Goal: Obtain resource: Download file/media

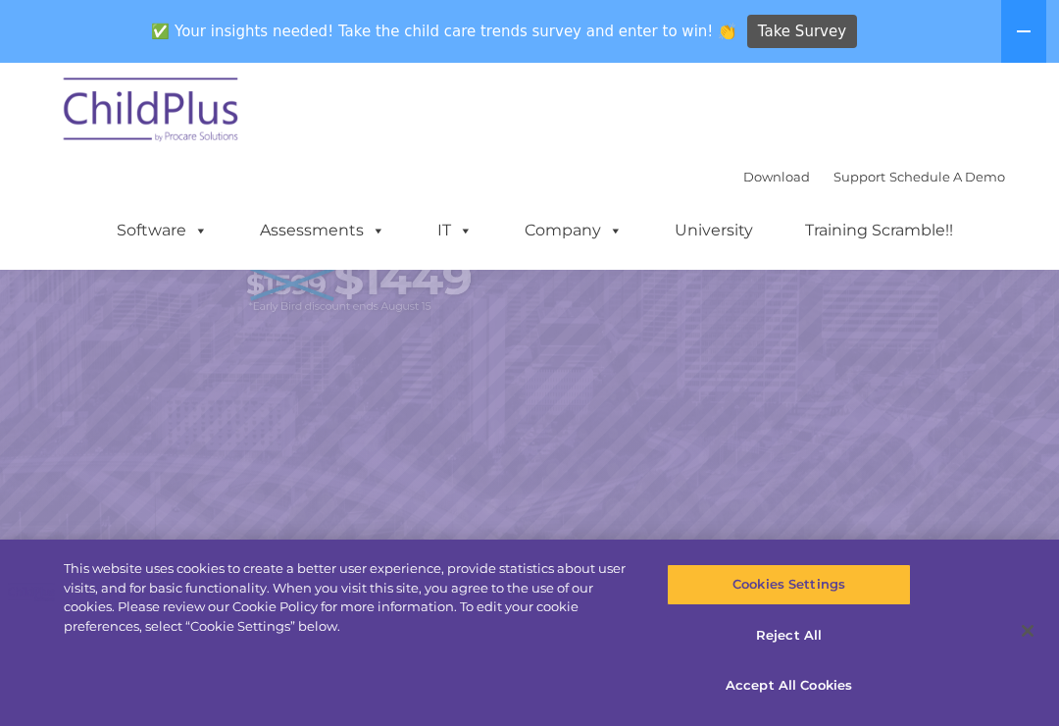
scroll to position [173, 0]
select select "MEDIUM"
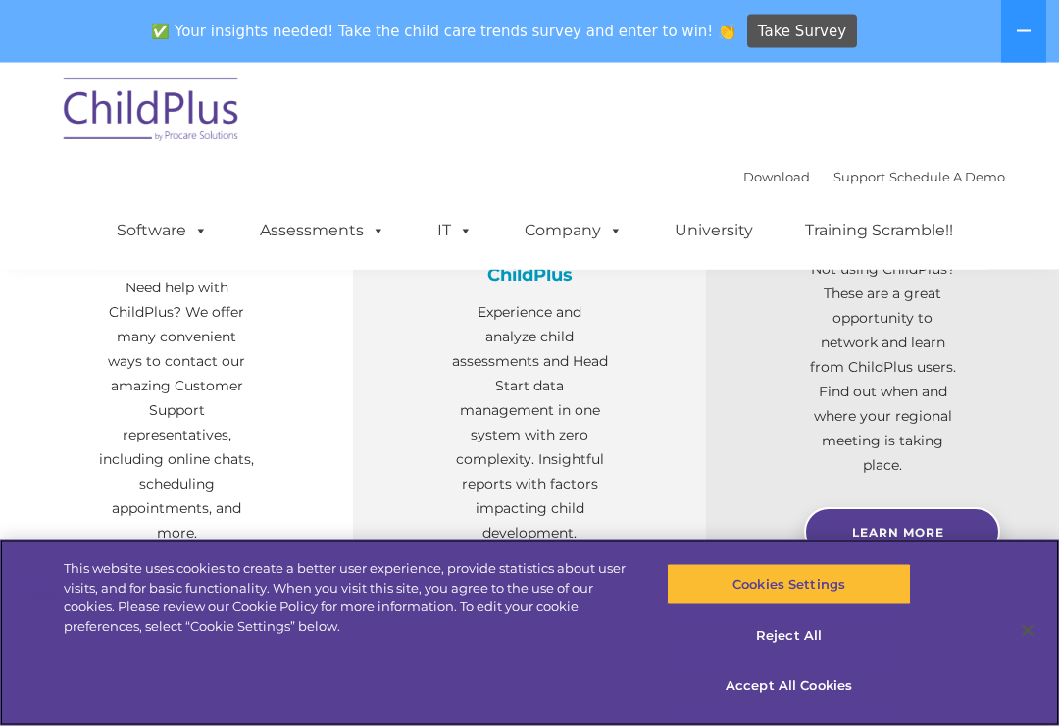
scroll to position [804, 0]
click at [811, 605] on button "Cookies Settings" at bounding box center [788, 584] width 243 height 41
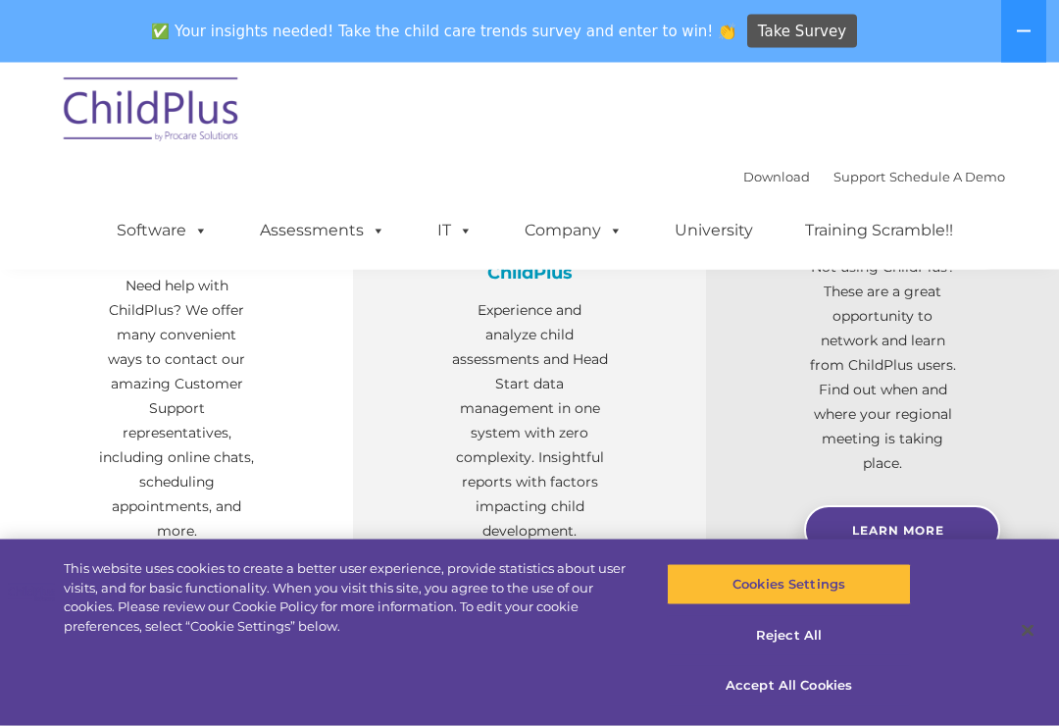
scroll to position [805, 0]
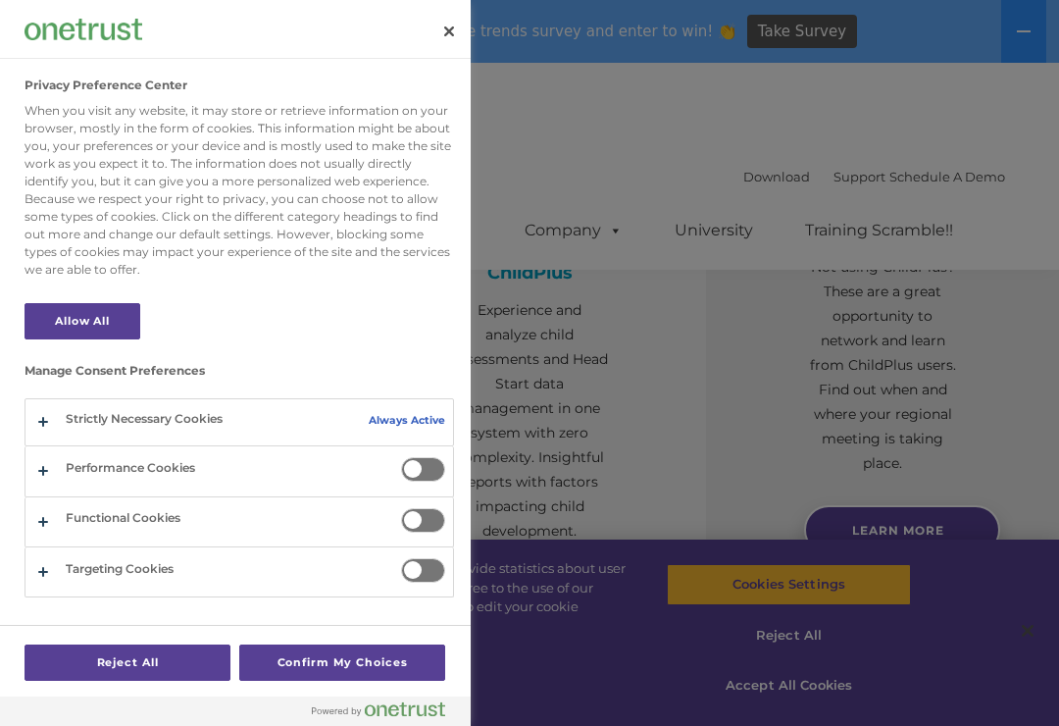
click at [722, 133] on div at bounding box center [529, 363] width 1059 height 726
click at [451, 30] on button "Close" at bounding box center [449, 31] width 43 height 43
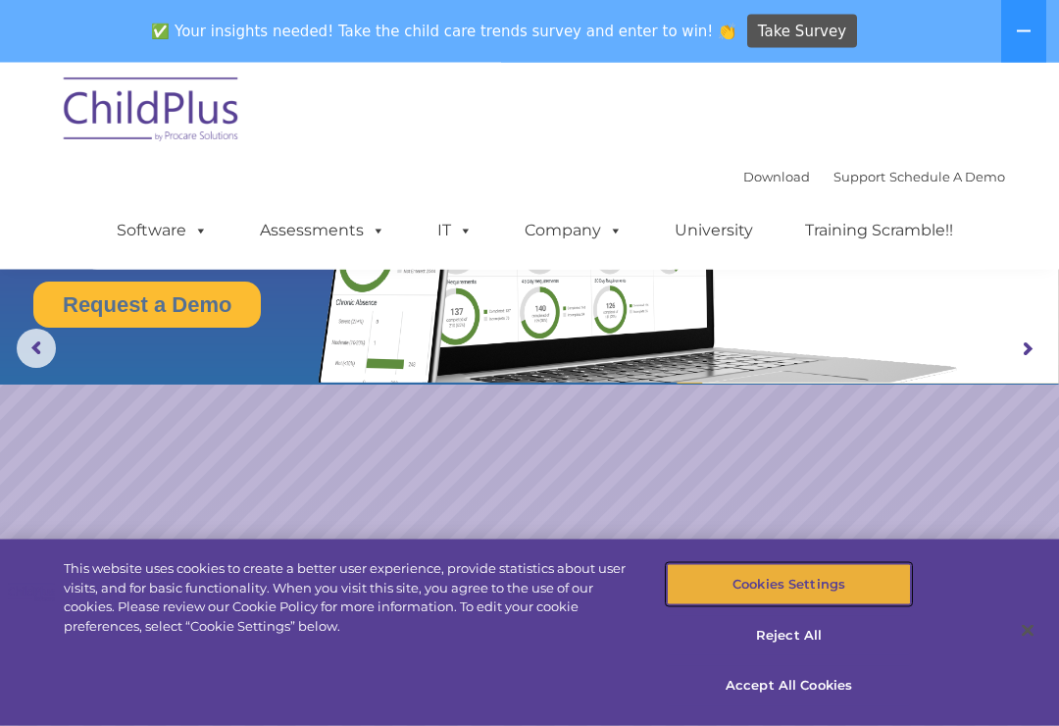
scroll to position [0, 0]
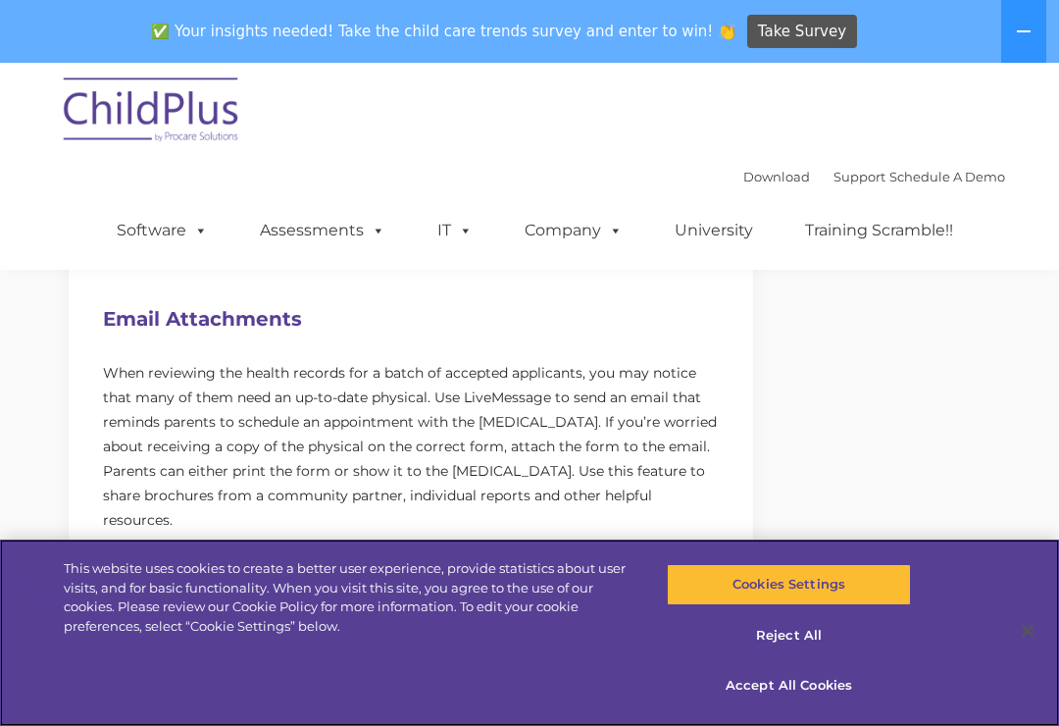
scroll to position [1100, 0]
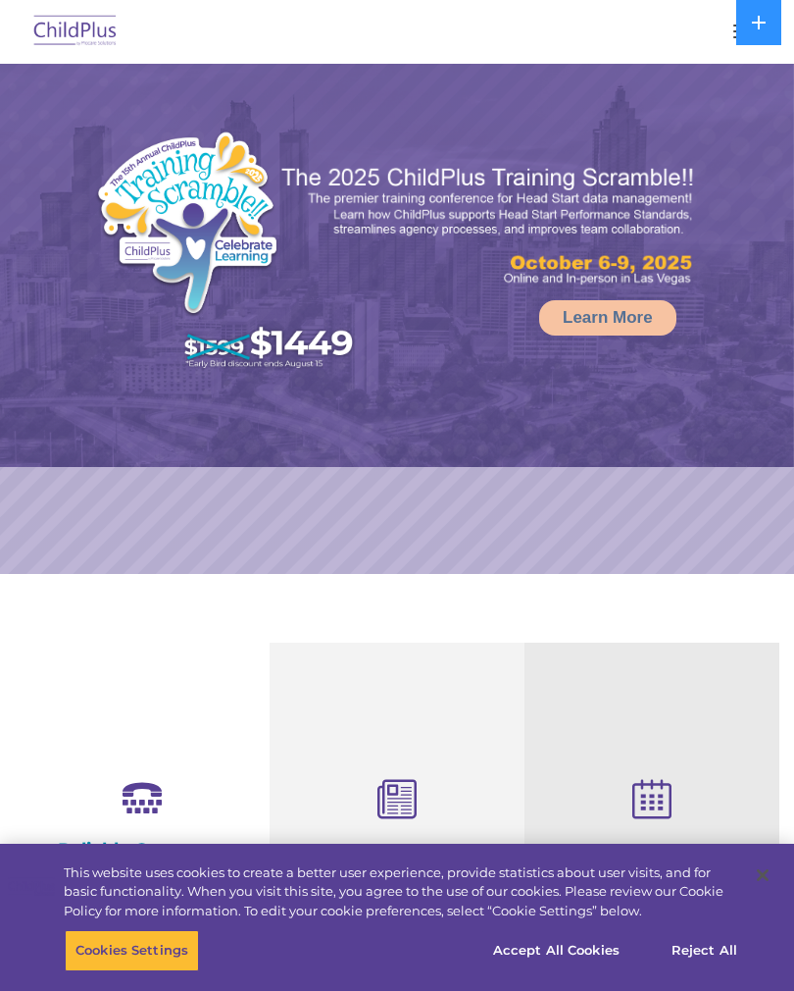
select select "MEDIUM"
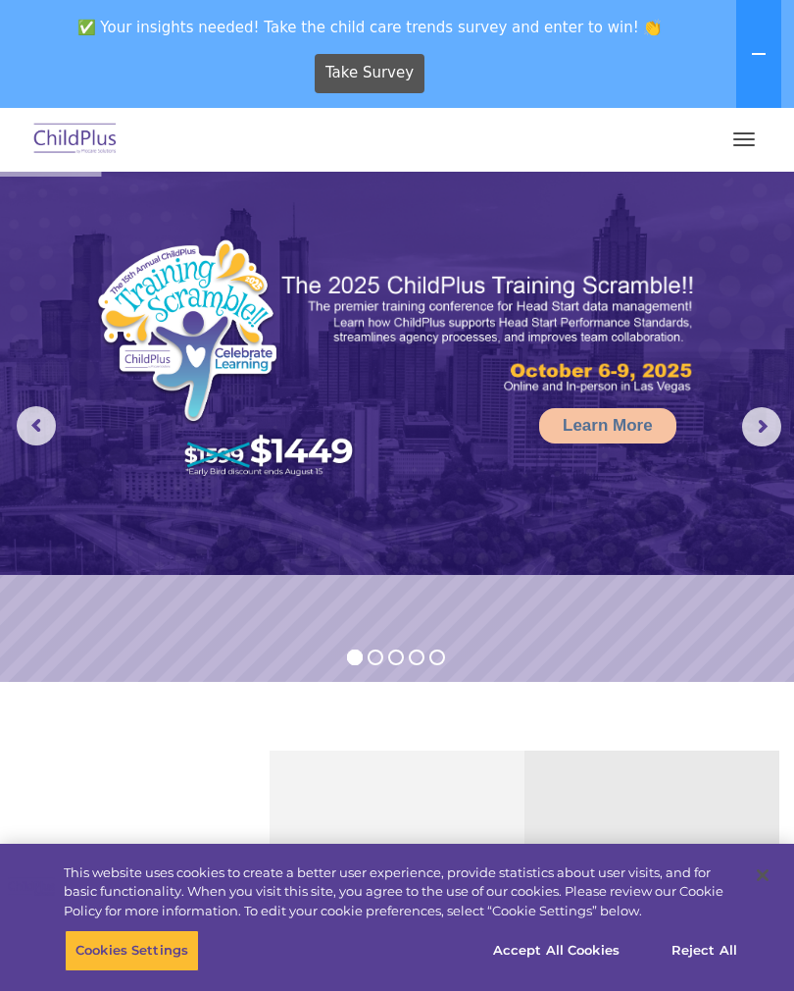
click at [740, 140] on button "button" at bounding box center [744, 139] width 41 height 31
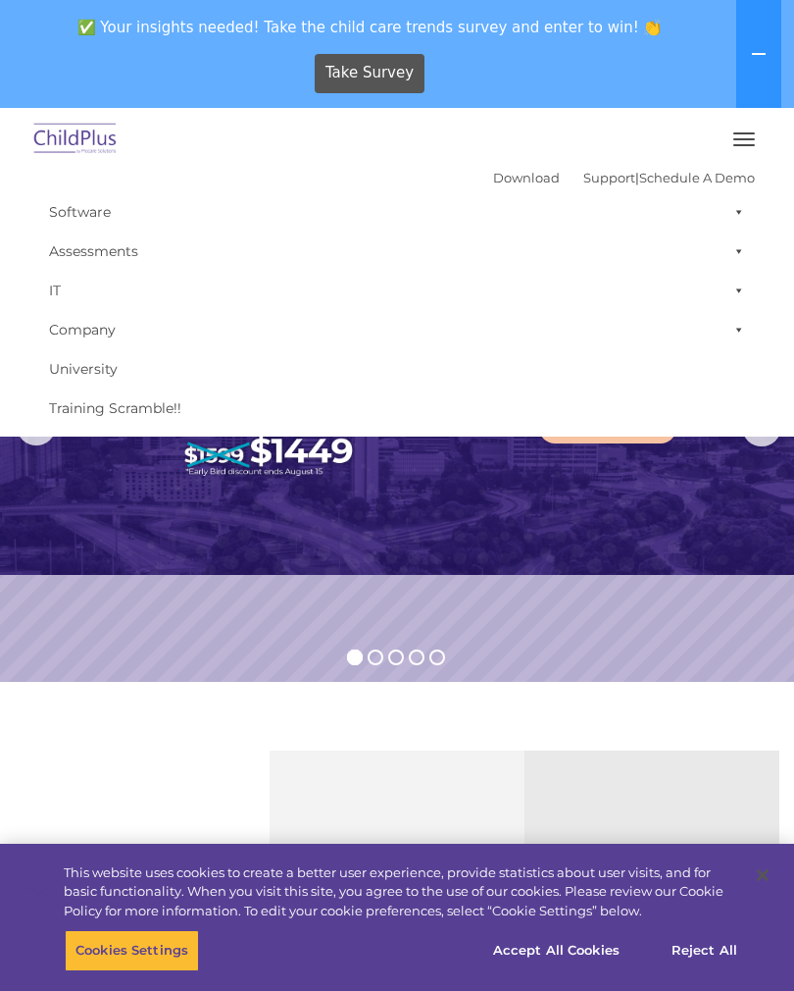
click at [507, 175] on link "Download" at bounding box center [526, 178] width 67 height 16
